Goal: Task Accomplishment & Management: Manage account settings

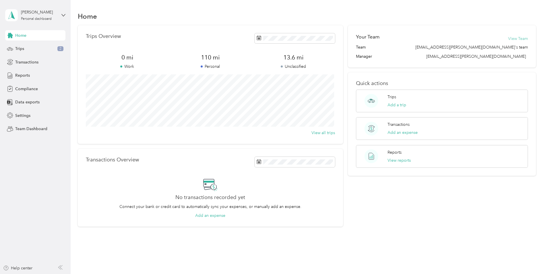
click at [511, 39] on button "View Team" at bounding box center [518, 39] width 20 height 6
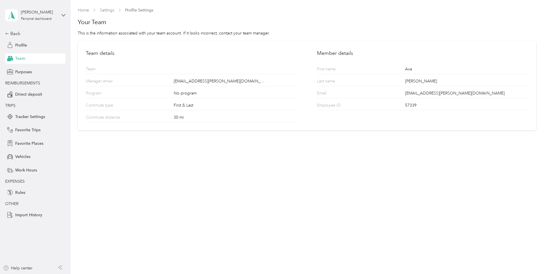
click at [97, 23] on h1 "Your Team" at bounding box center [307, 22] width 458 height 8
click at [17, 58] on span "Team" at bounding box center [20, 58] width 10 height 6
click at [51, 18] on div "Personal dashboard" at bounding box center [36, 18] width 31 height 3
click at [37, 46] on div "Team dashboard" at bounding box center [25, 47] width 31 height 6
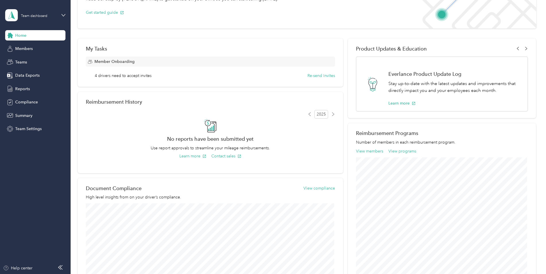
scroll to position [42, 0]
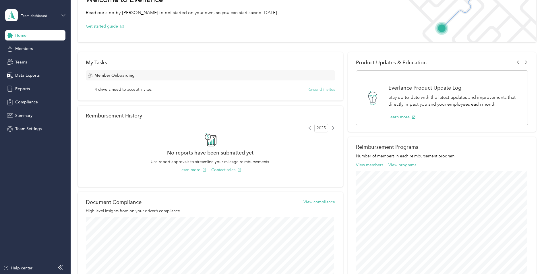
click at [324, 90] on button "Re-send invites" at bounding box center [321, 89] width 28 height 6
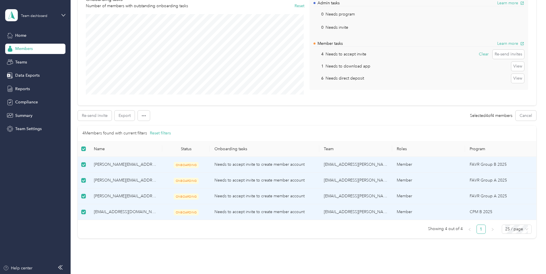
scroll to position [58, 0]
click at [102, 118] on button "Re-send invite" at bounding box center [95, 115] width 34 height 10
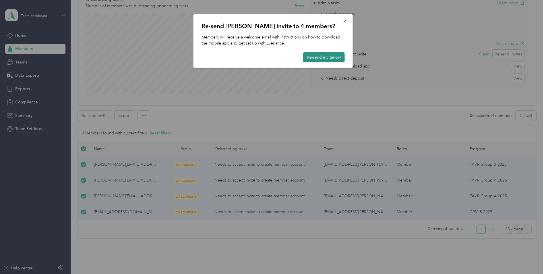
click at [331, 57] on button "Re-send invite now" at bounding box center [324, 57] width 42 height 10
